Goal: Transaction & Acquisition: Purchase product/service

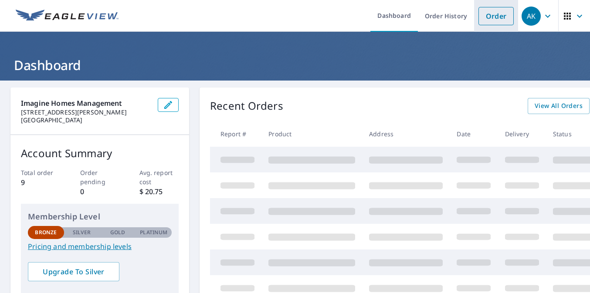
click at [489, 20] on link "Order" at bounding box center [496, 16] width 35 height 18
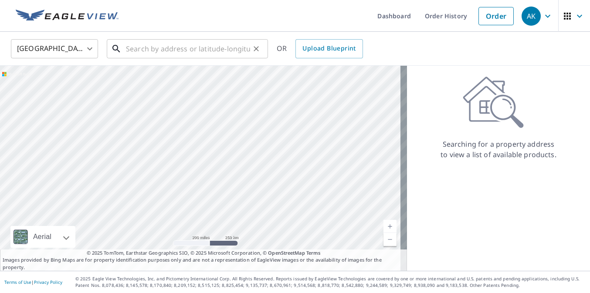
click at [194, 50] on input "text" at bounding box center [188, 49] width 124 height 24
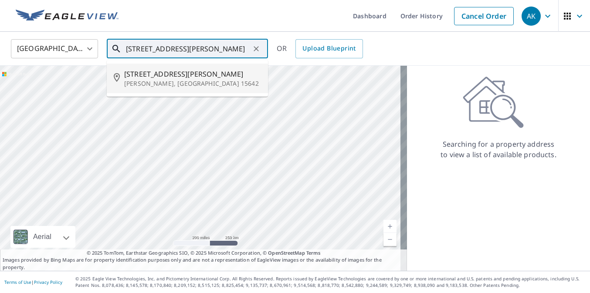
click at [173, 79] on p "[PERSON_NAME], [GEOGRAPHIC_DATA] 15642" at bounding box center [192, 83] width 137 height 9
type input "[STREET_ADDRESS][PERSON_NAME][PERSON_NAME]"
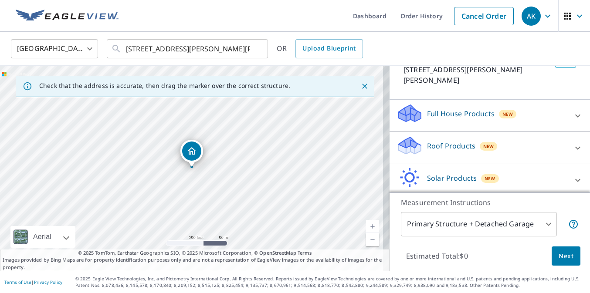
scroll to position [73, 0]
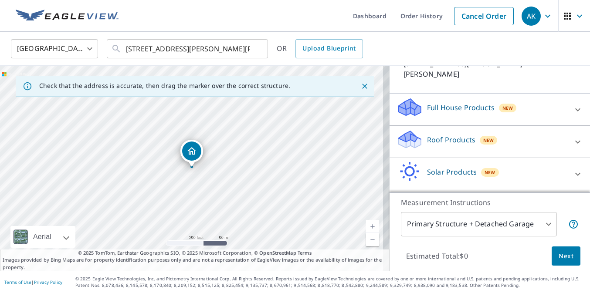
click at [450, 135] on p "Roof Products" at bounding box center [451, 140] width 48 height 10
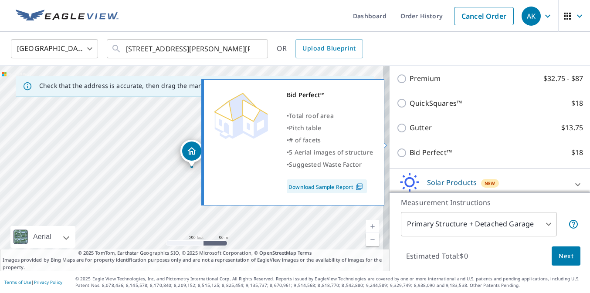
click at [414, 147] on p "Bid Perfect™" at bounding box center [431, 152] width 42 height 11
click at [410, 148] on input "Bid Perfect™ $18" at bounding box center [403, 153] width 13 height 10
checkbox input "true"
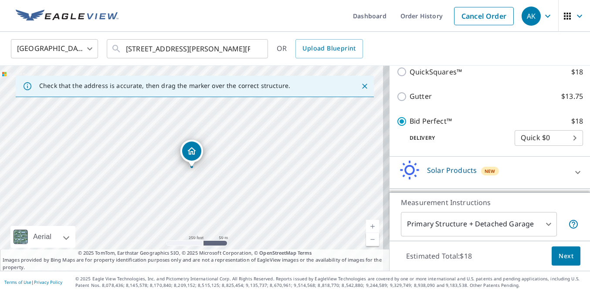
scroll to position [220, 0]
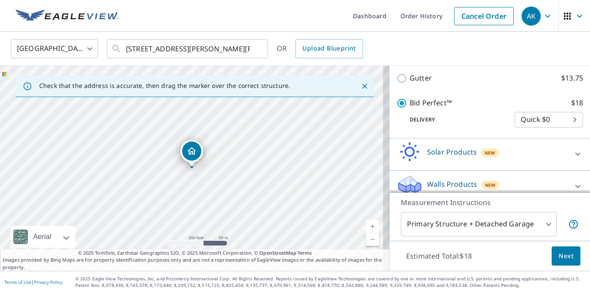
click at [523, 224] on body "AK AK Dashboard Order History Cancel Order AK [GEOGRAPHIC_DATA] [GEOGRAPHIC_DAT…" at bounding box center [295, 146] width 590 height 293
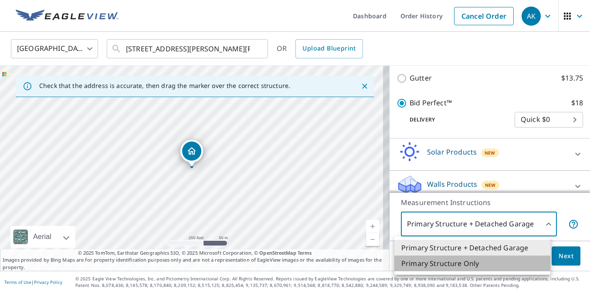
click at [463, 269] on li "Primary Structure Only" at bounding box center [473, 264] width 156 height 16
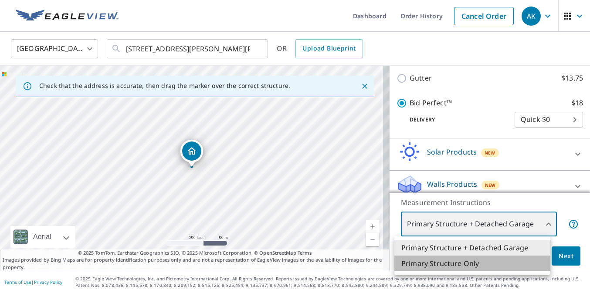
type input "2"
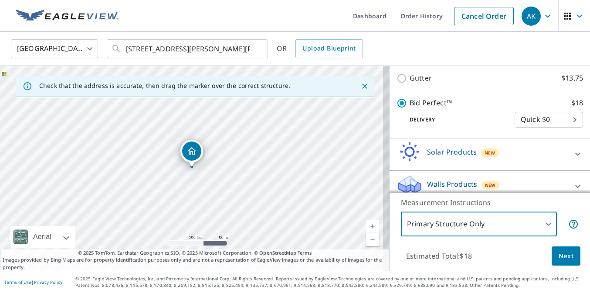
click at [559, 258] on span "Next" at bounding box center [566, 256] width 15 height 11
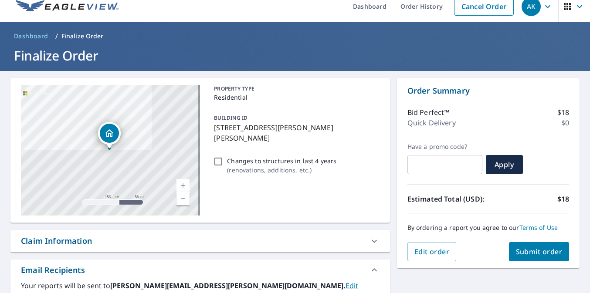
scroll to position [127, 0]
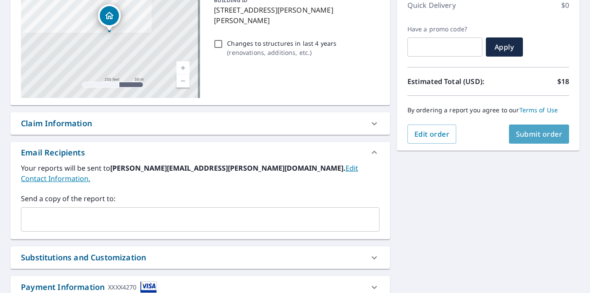
click at [526, 131] on span "Submit order" at bounding box center [539, 134] width 47 height 10
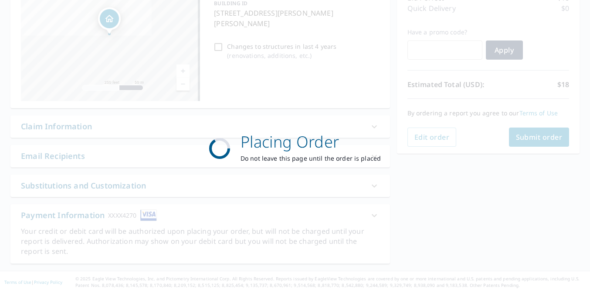
scroll to position [124, 0]
